Goal: Book appointment/travel/reservation

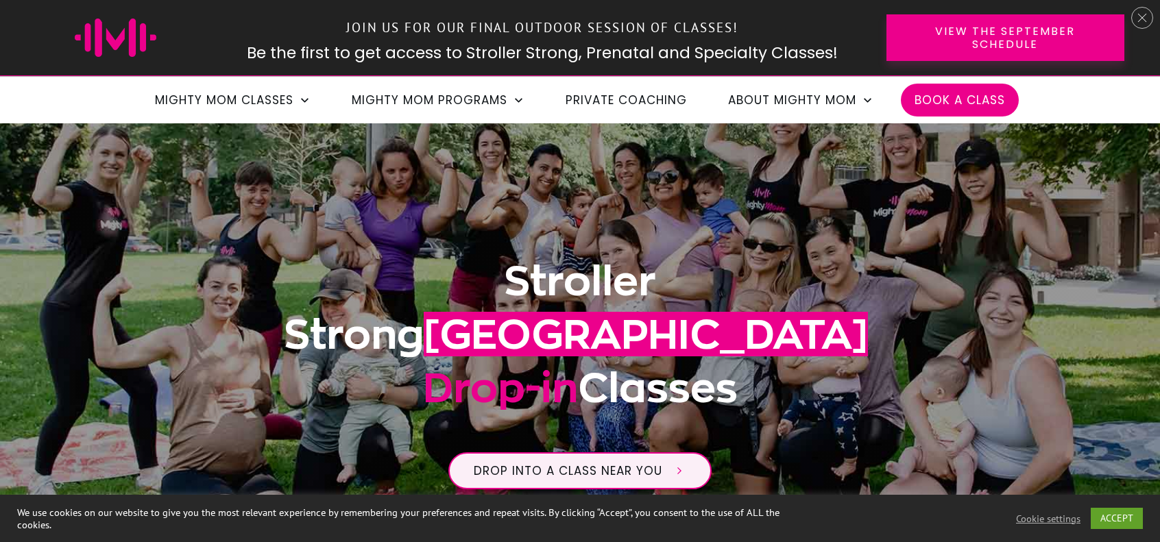
scroll to position [69, 0]
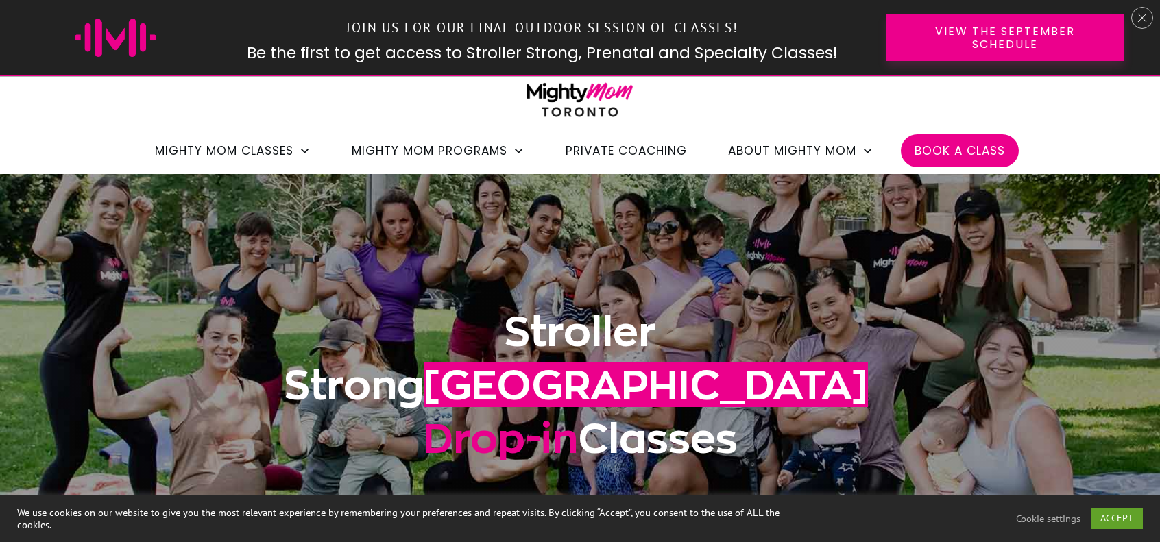
click at [951, 160] on span "Book a Class" at bounding box center [959, 150] width 90 height 23
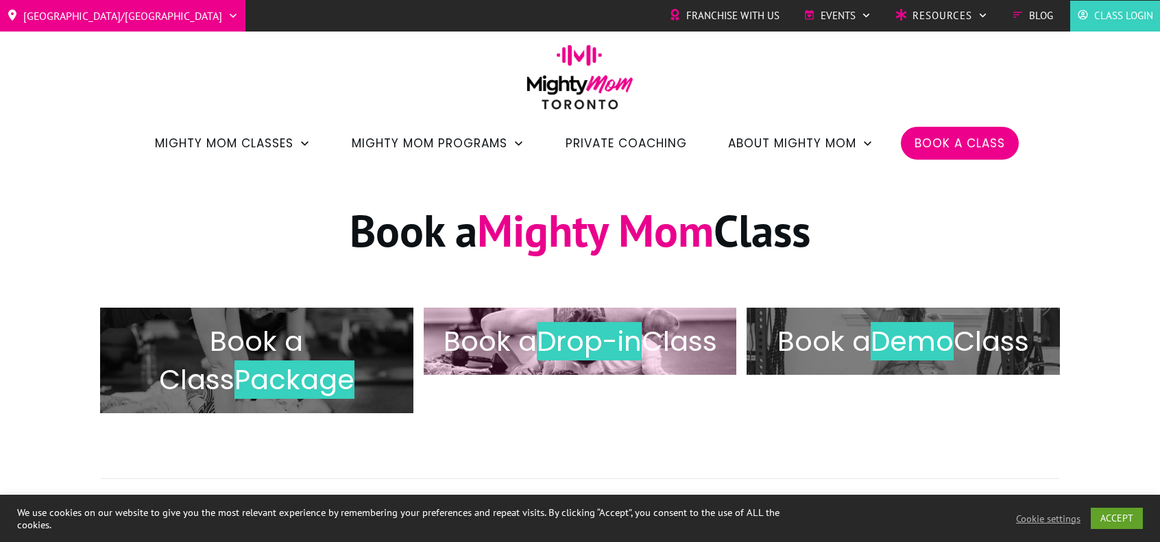
click at [599, 345] on span "Drop-in" at bounding box center [589, 341] width 105 height 38
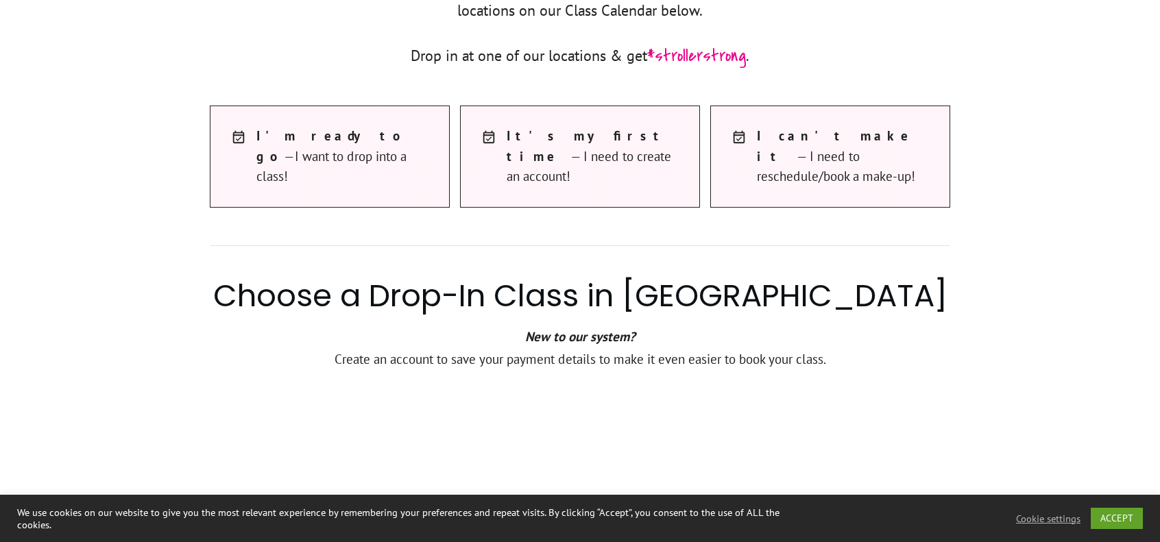
scroll to position [691, 0]
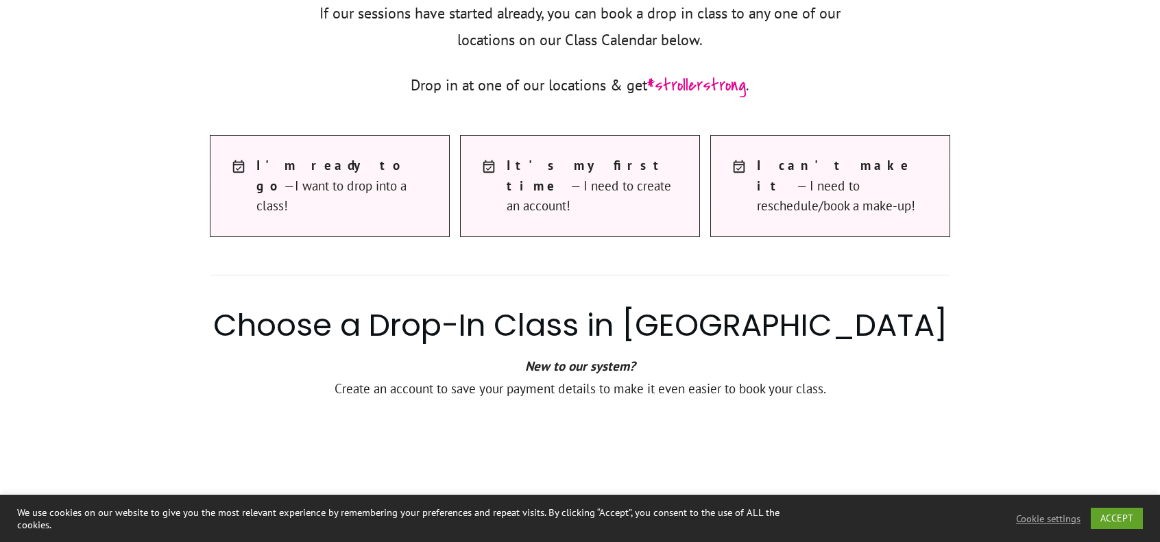
click at [905, 195] on span "I can't make it — I need to reschedule/book a make-up!" at bounding box center [846, 186] width 179 height 60
click at [365, 169] on span "I'm ready to go —I want to drop into a class!" at bounding box center [345, 186] width 179 height 60
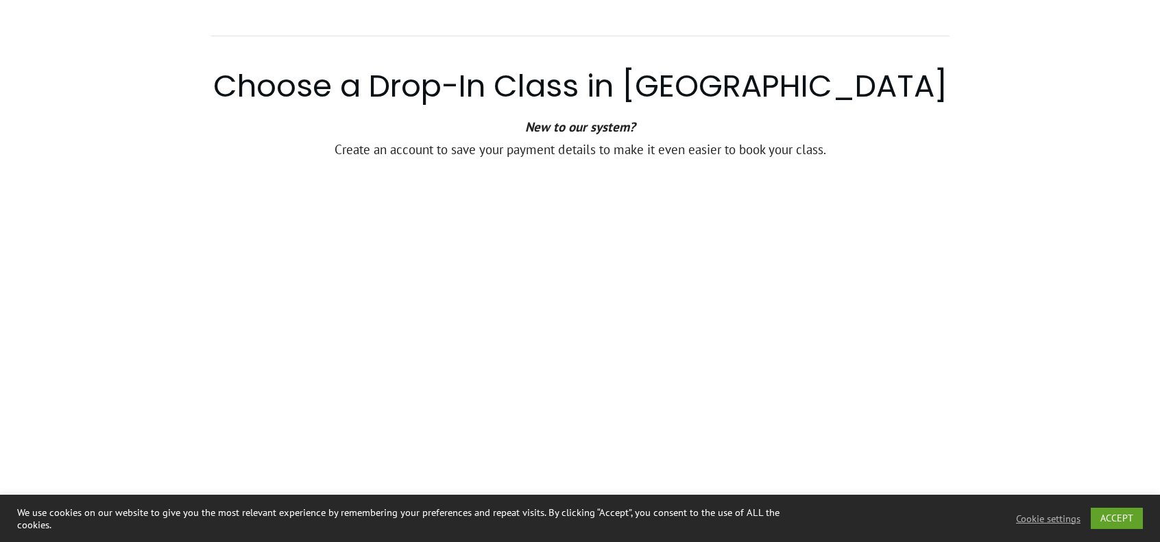
scroll to position [931, 0]
click at [234, 138] on p "Create an account to save your payment details to make it even easier to book y…" at bounding box center [579, 157] width 739 height 39
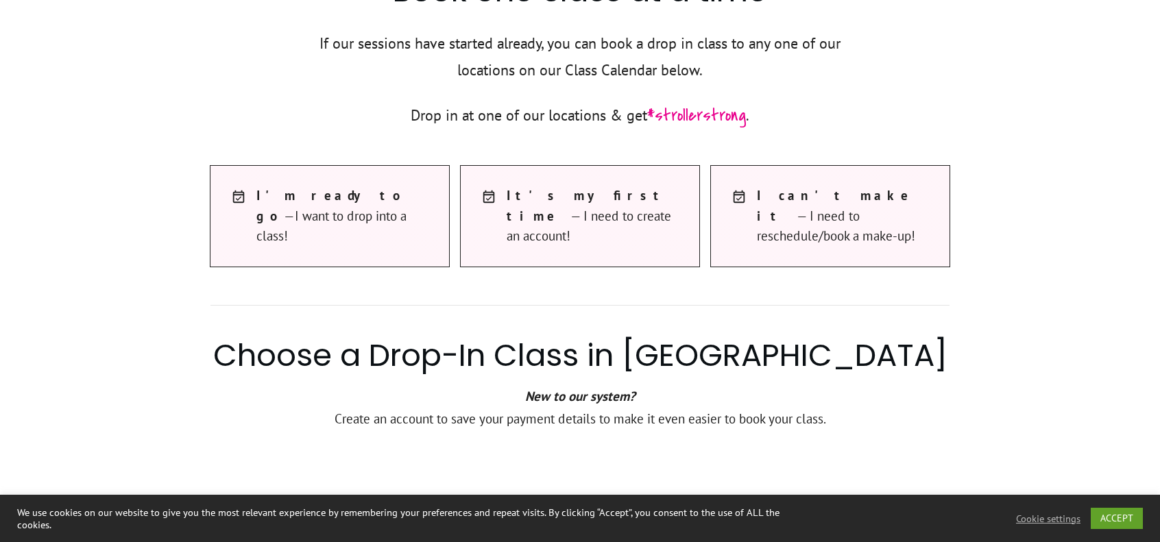
click at [302, 217] on span "I'm ready to go —I want to drop into a class!" at bounding box center [345, 216] width 179 height 60
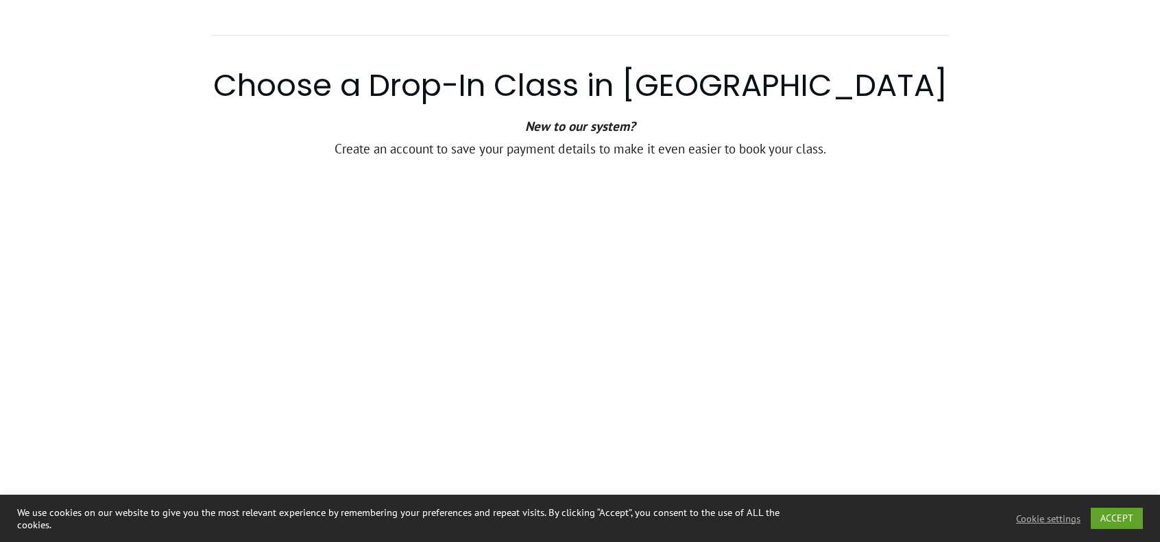
scroll to position [588, 0]
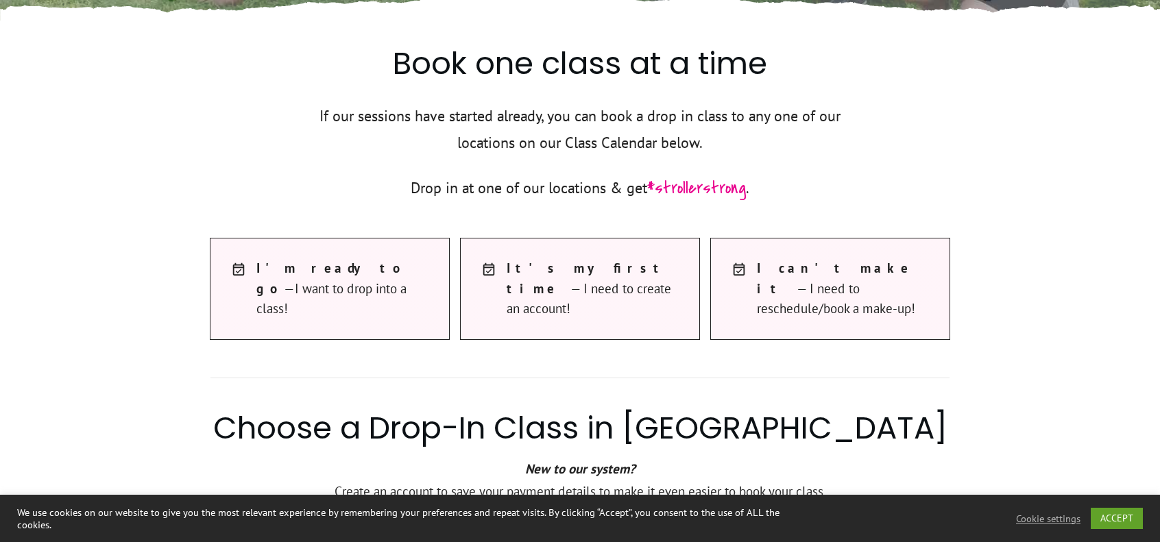
click at [277, 268] on strong "I'm ready to go" at bounding box center [331, 278] width 150 height 36
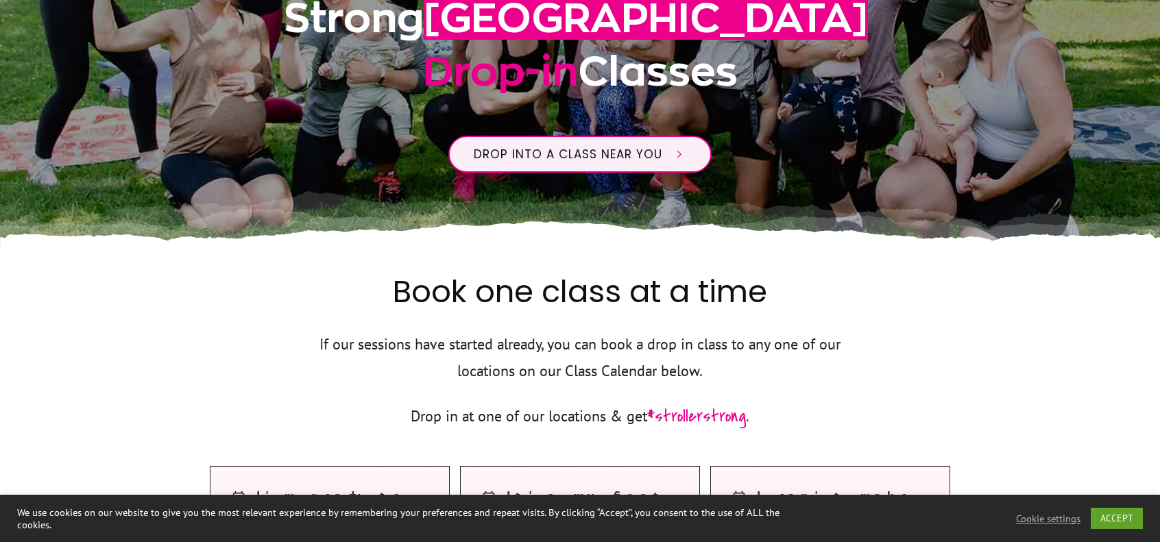
scroll to position [40, 0]
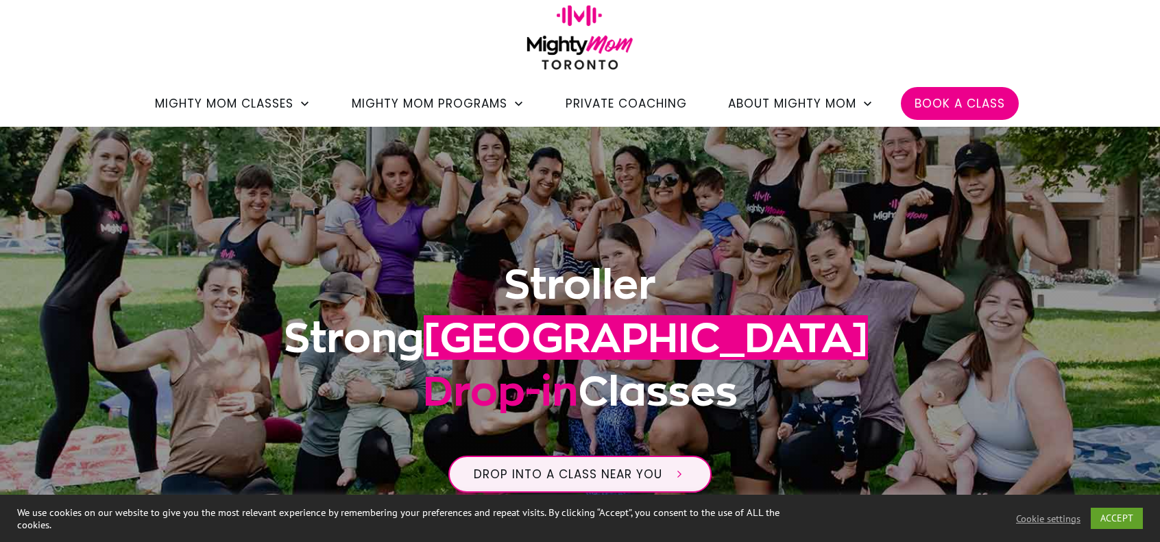
click at [570, 49] on img at bounding box center [580, 42] width 121 height 75
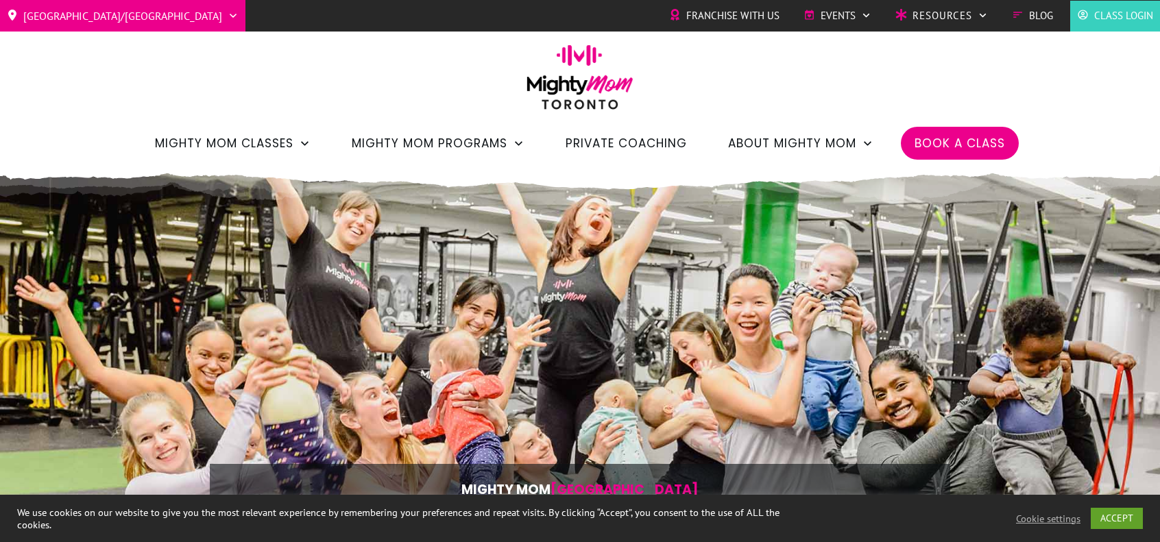
click at [956, 147] on span "Book a Class" at bounding box center [959, 143] width 90 height 23
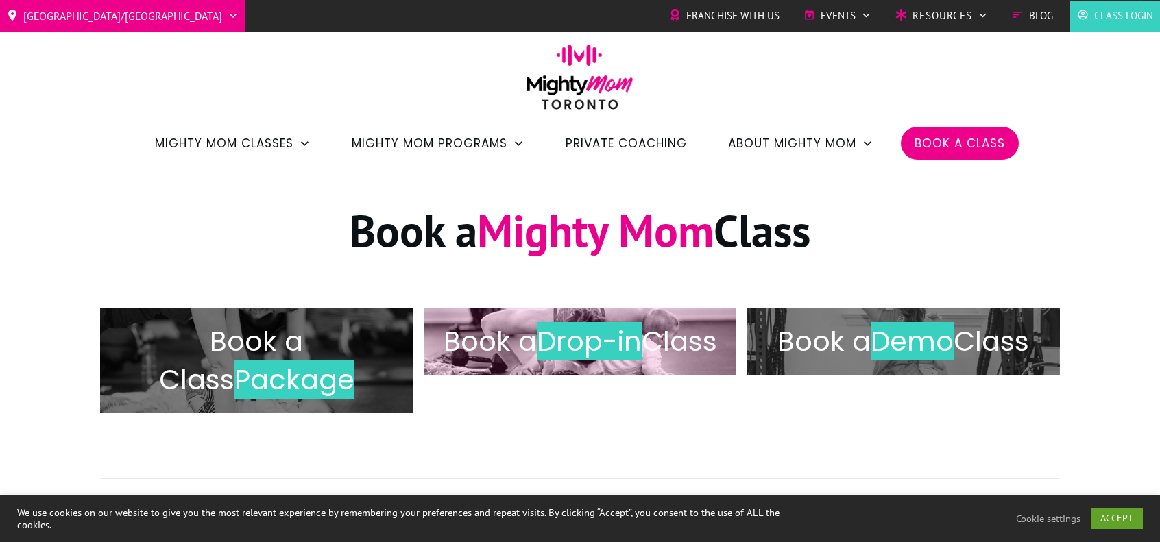
click at [592, 361] on h2 "Book a Drop-in Class" at bounding box center [580, 341] width 284 height 38
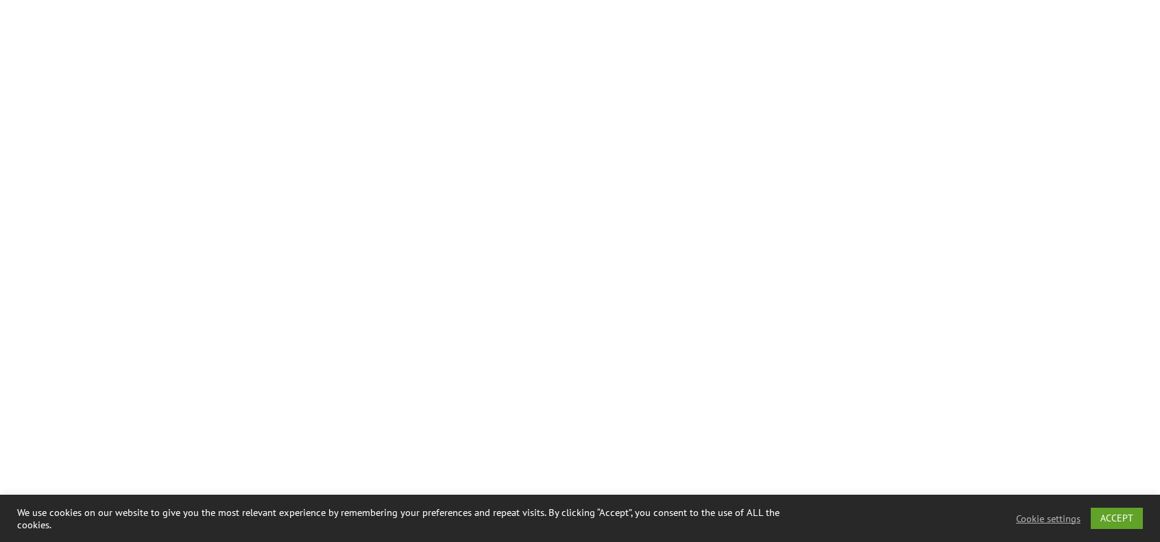
scroll to position [1513, 0]
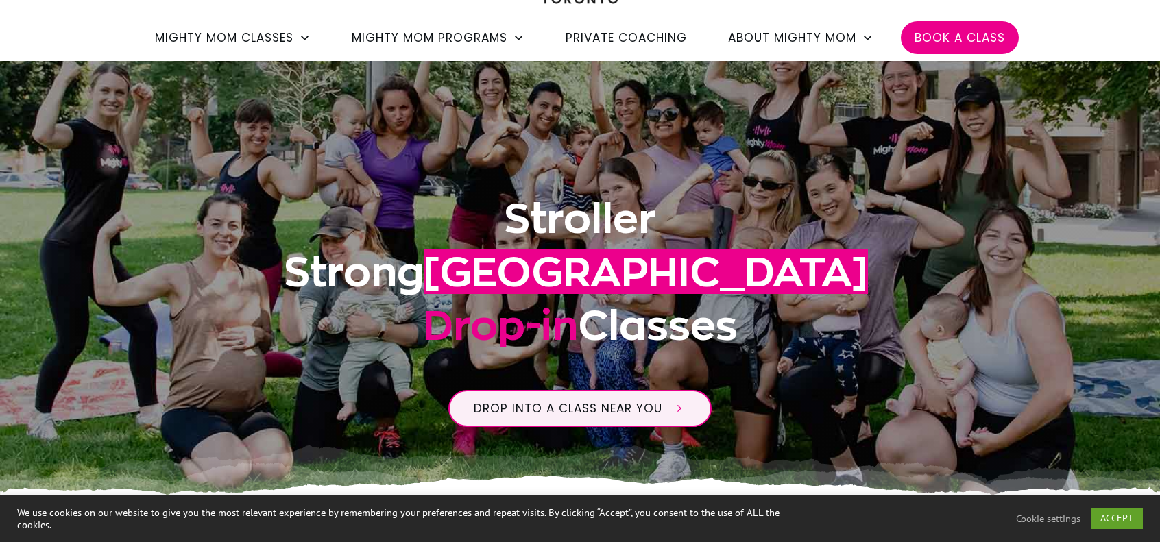
scroll to position [0, 0]
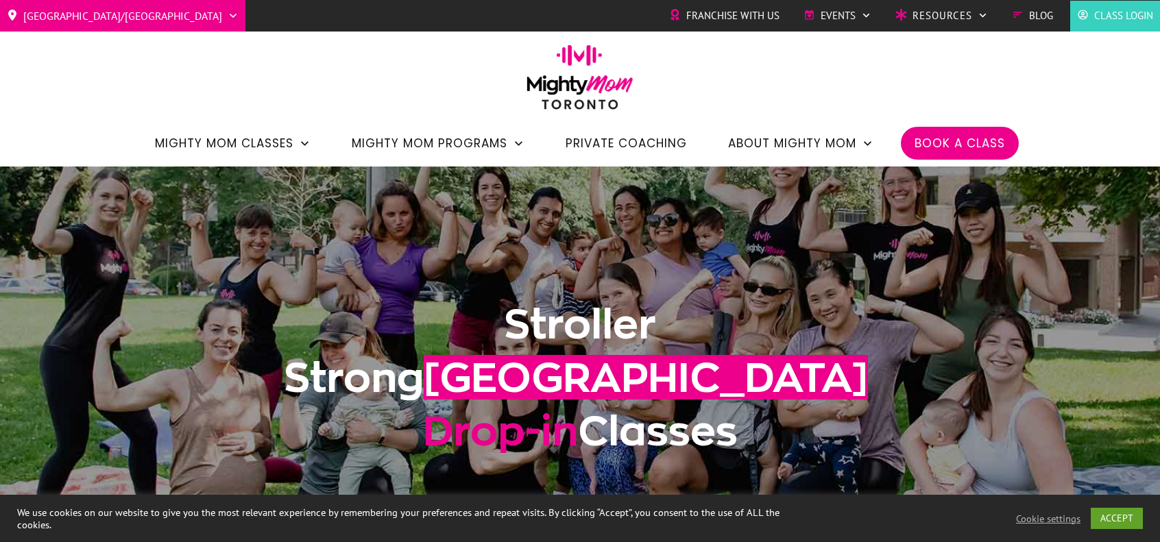
click at [957, 150] on span "Book a Class" at bounding box center [959, 143] width 90 height 23
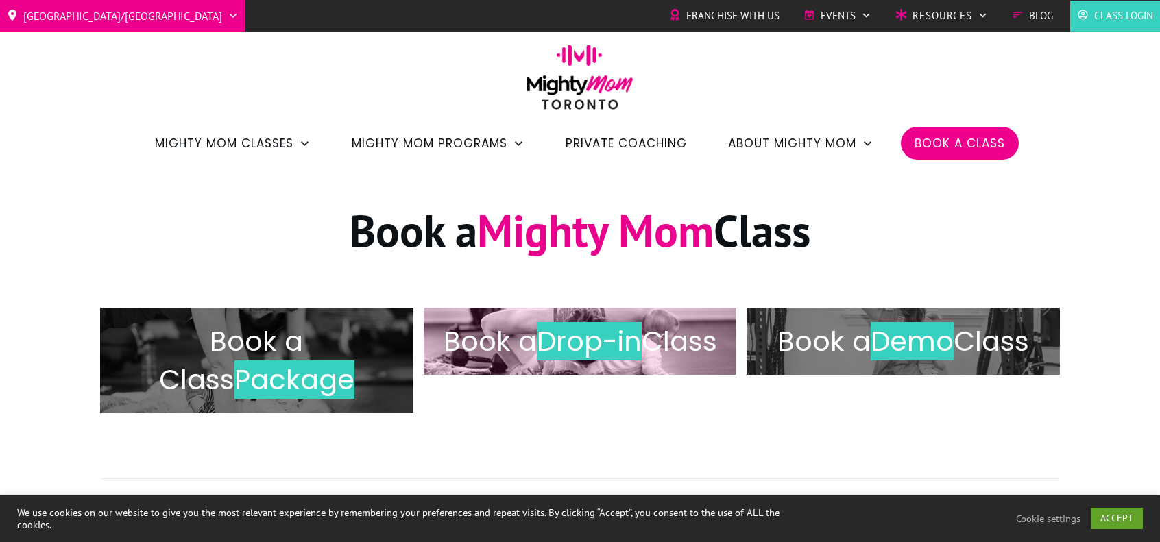
click at [642, 354] on span "Drop-in" at bounding box center [589, 341] width 105 height 38
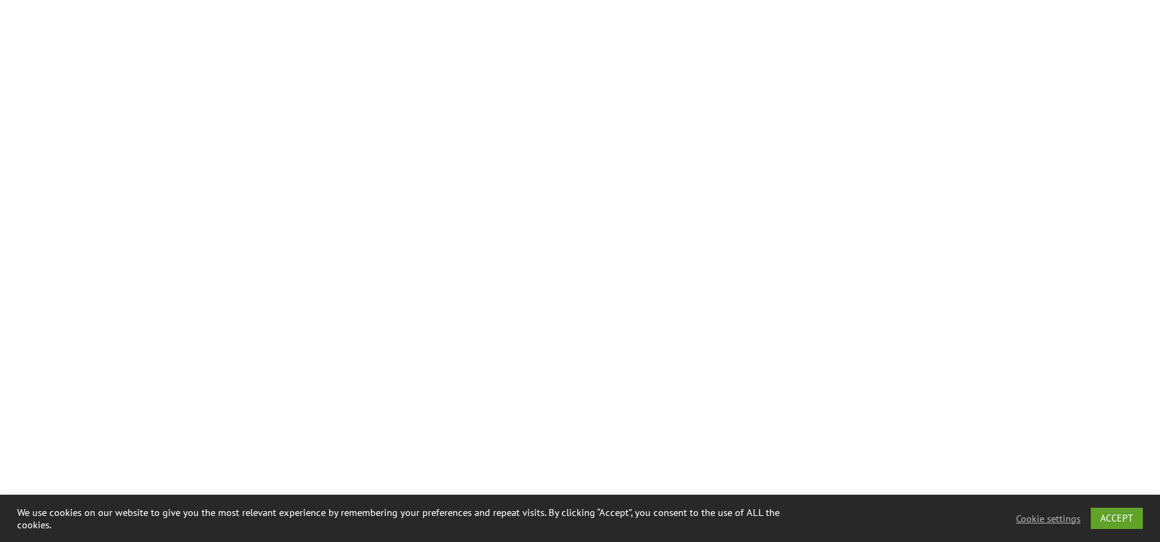
scroll to position [1171, 0]
